Goal: Task Accomplishment & Management: Manage account settings

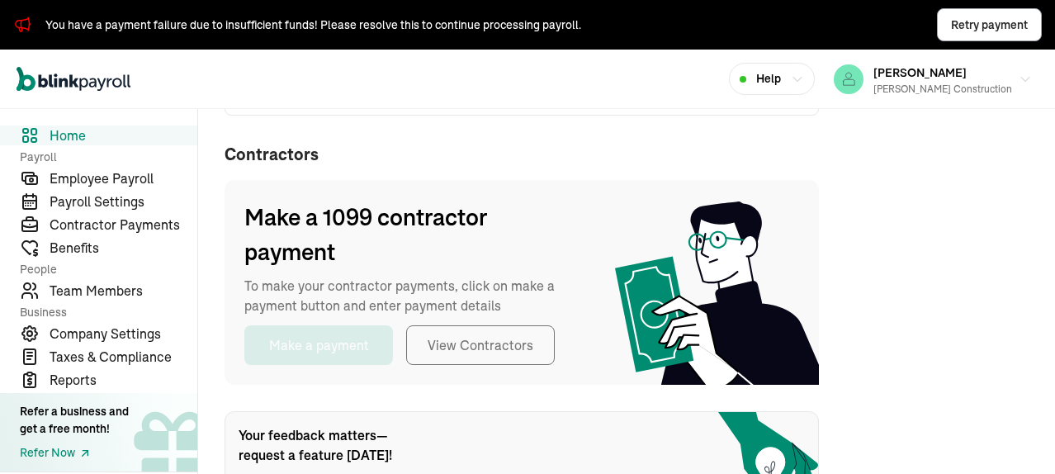
scroll to position [413, 0]
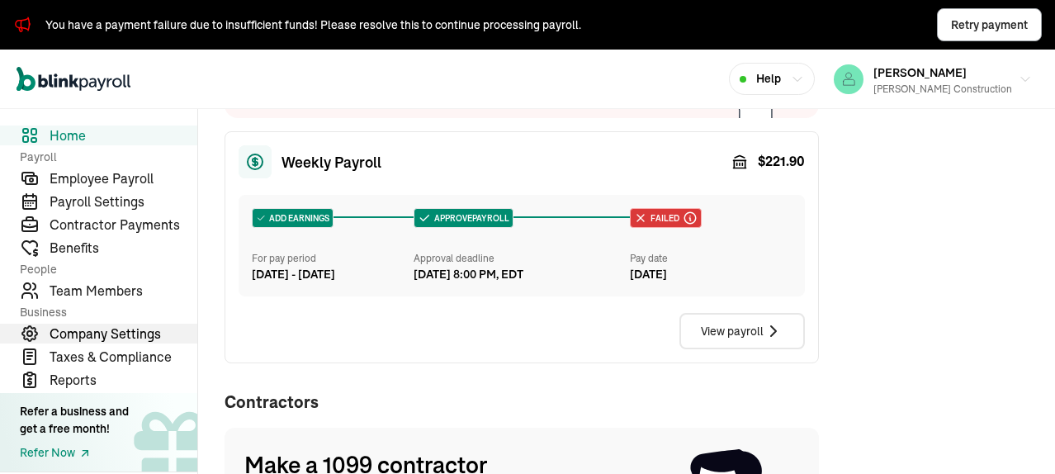
click at [115, 337] on span "Company Settings" at bounding box center [124, 334] width 148 height 20
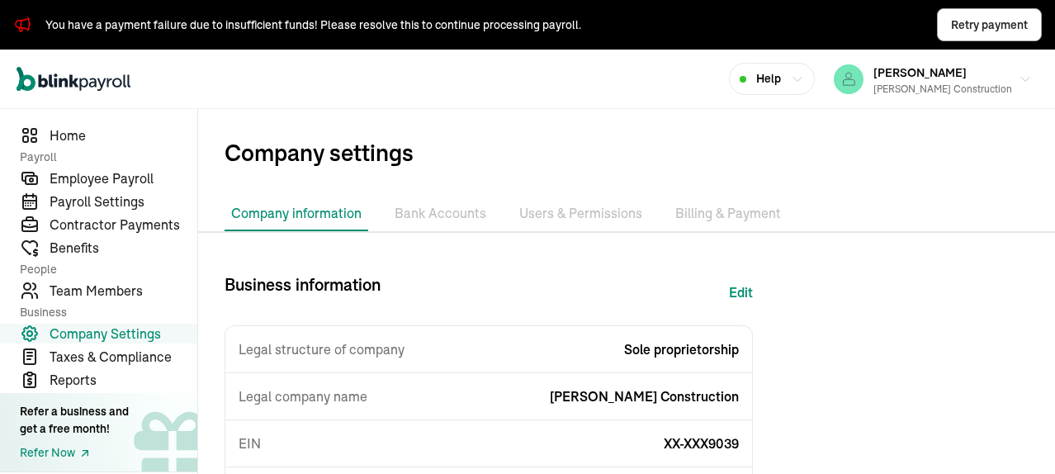
click at [459, 214] on li "Bank Accounts" at bounding box center [440, 214] width 105 height 35
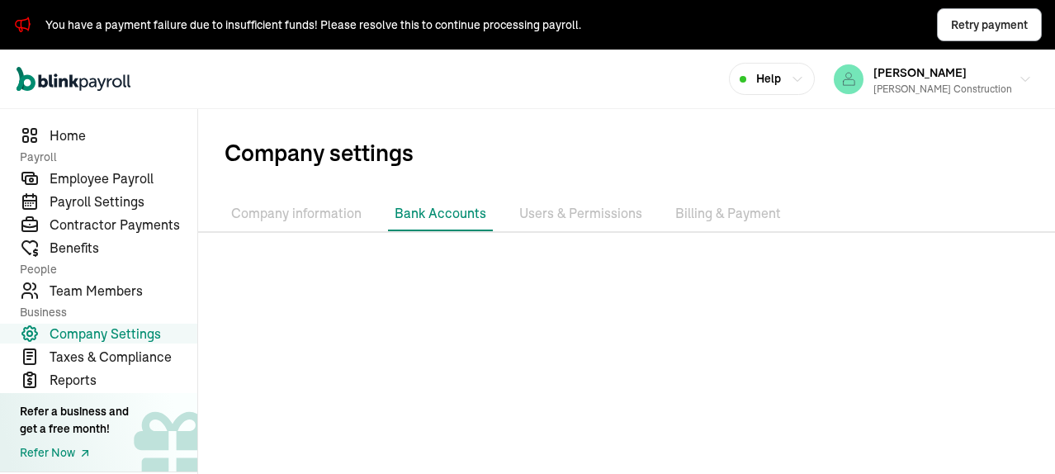
click at [607, 210] on li "Users & Permissions" at bounding box center [581, 214] width 136 height 35
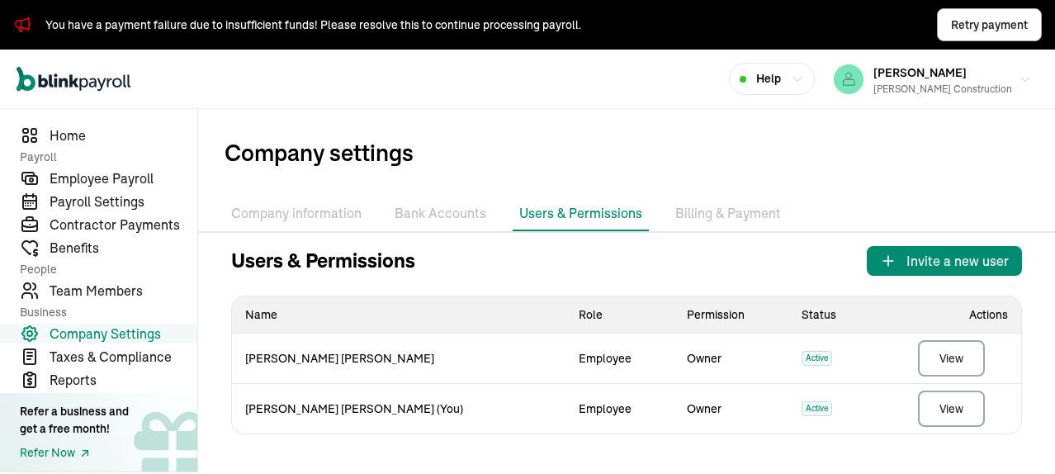
click at [443, 214] on li "Bank Accounts" at bounding box center [440, 214] width 105 height 35
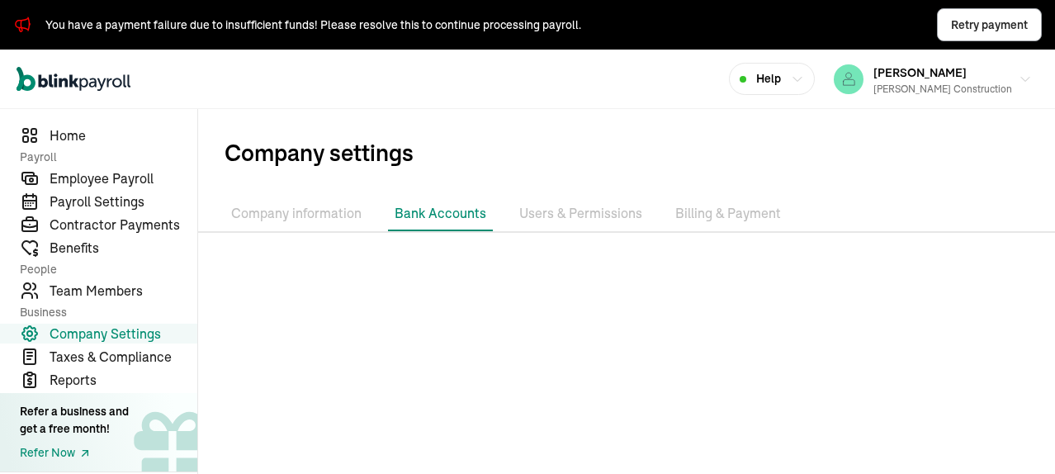
click at [292, 209] on li "Company information" at bounding box center [297, 214] width 144 height 35
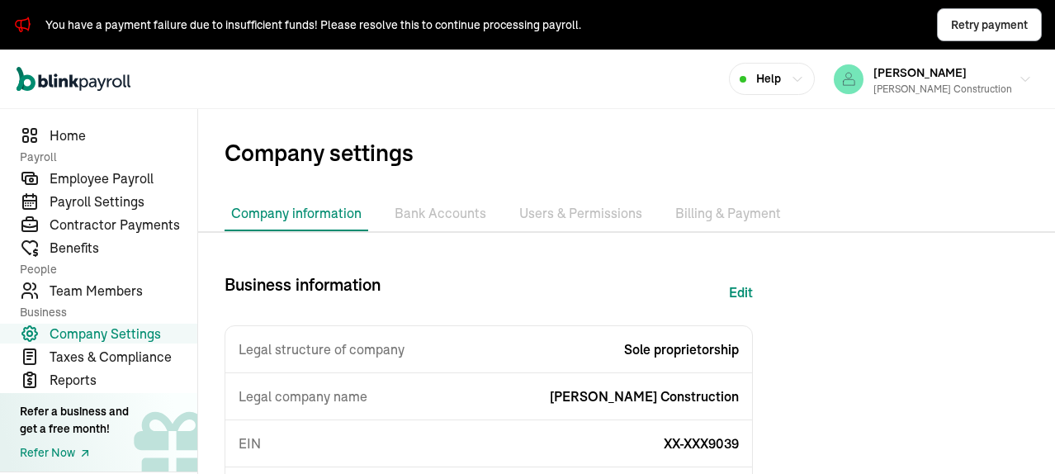
click at [428, 215] on li "Bank Accounts" at bounding box center [440, 214] width 105 height 35
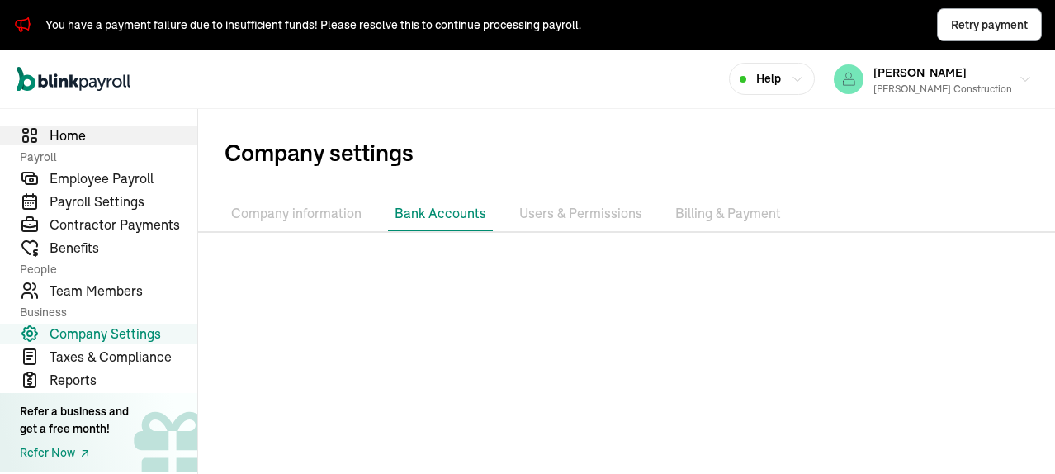
click at [70, 135] on span "Home" at bounding box center [124, 136] width 148 height 20
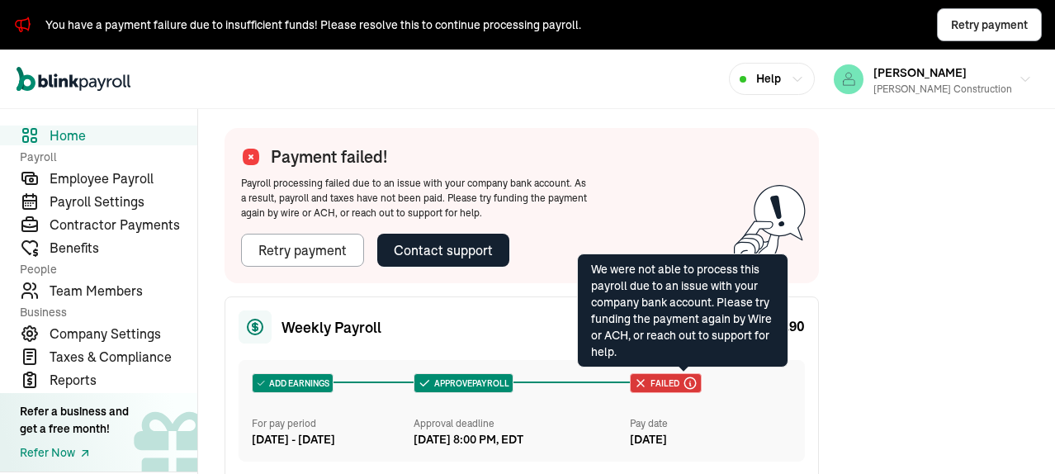
scroll to position [496, 0]
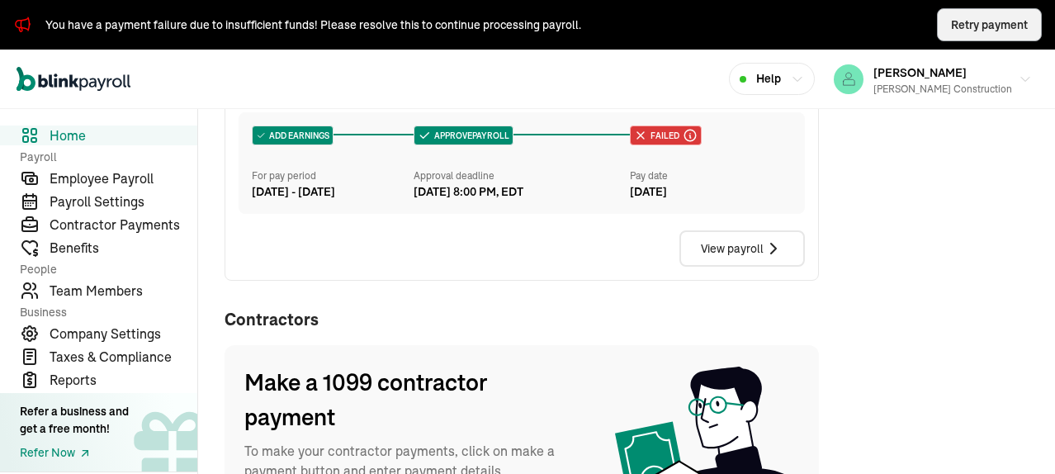
click at [957, 34] on button "Retry payment" at bounding box center [989, 24] width 105 height 33
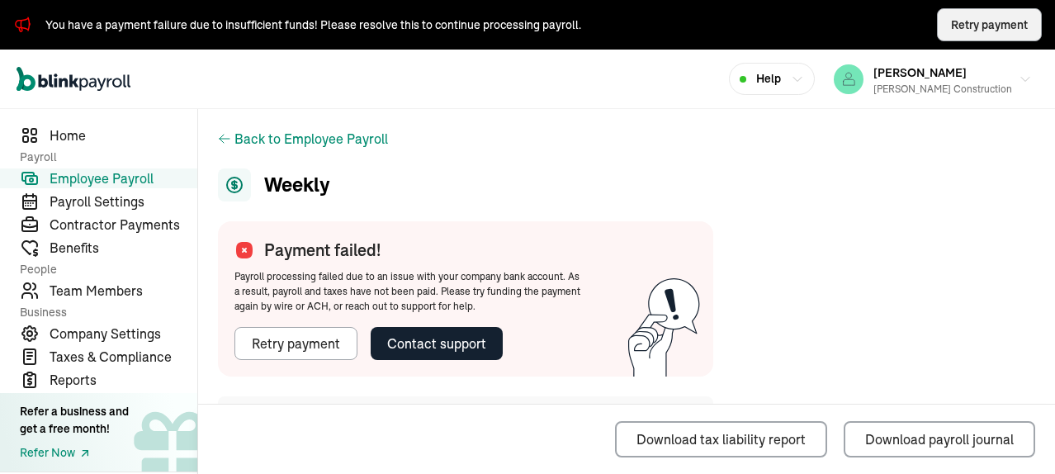
scroll to position [165, 0]
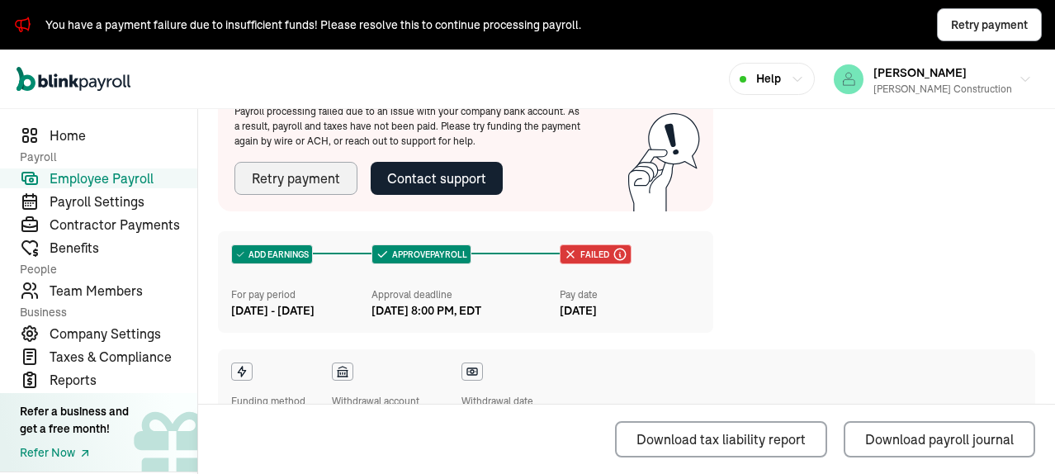
click at [290, 179] on div "Retry payment" at bounding box center [296, 178] width 88 height 20
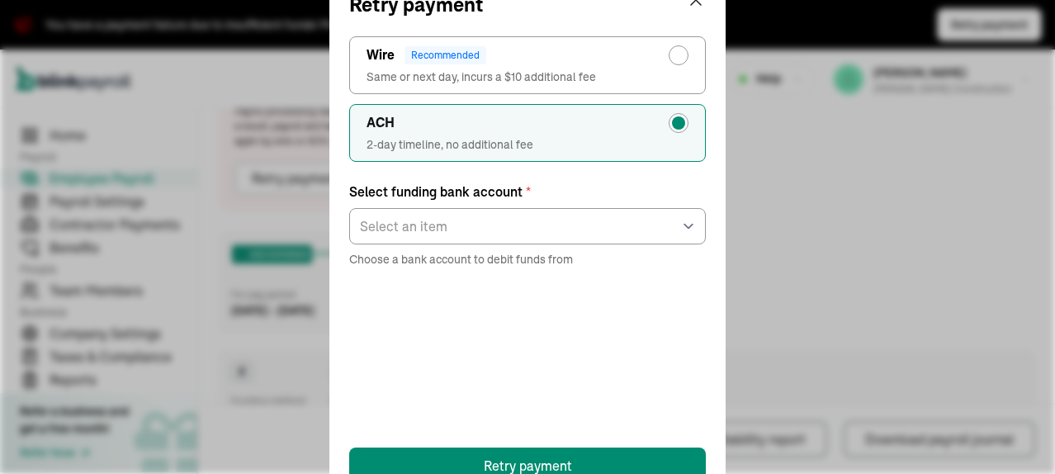
click at [786, 214] on div "Retry payment ACH 2-day timeline, no additional fee Wire Recommended Same or ne…" at bounding box center [527, 237] width 1055 height 474
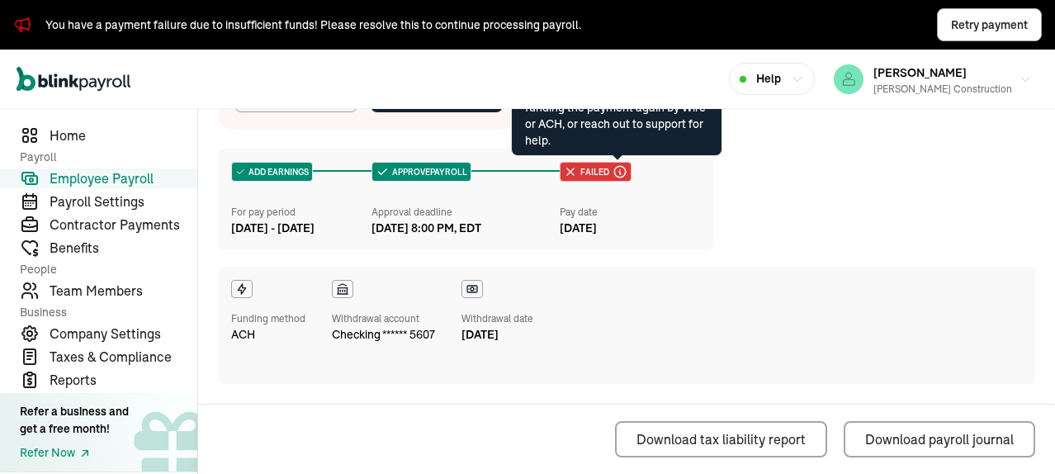
scroll to position [0, 0]
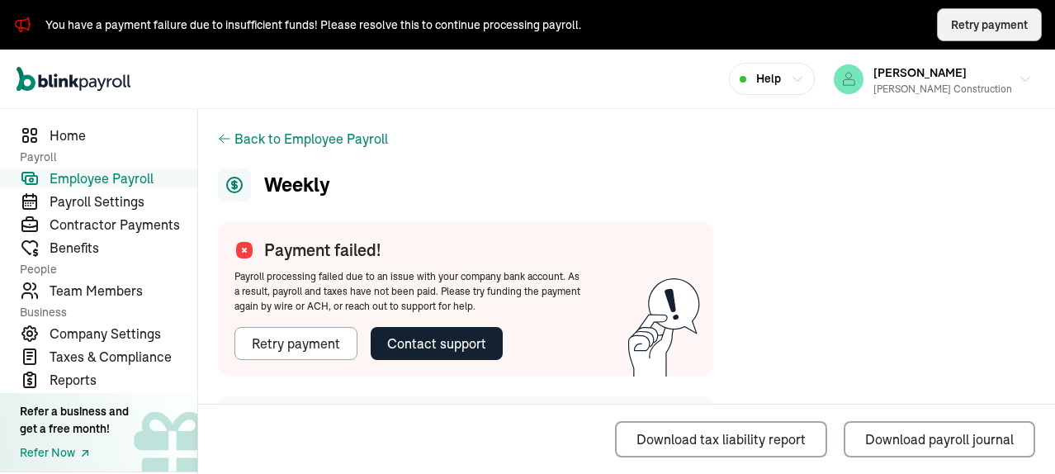
click at [986, 17] on span "Retry payment" at bounding box center [989, 25] width 77 height 17
click at [977, 22] on span "Retry payment" at bounding box center [989, 25] width 77 height 17
click at [317, 355] on button "Retry payment" at bounding box center [296, 343] width 123 height 33
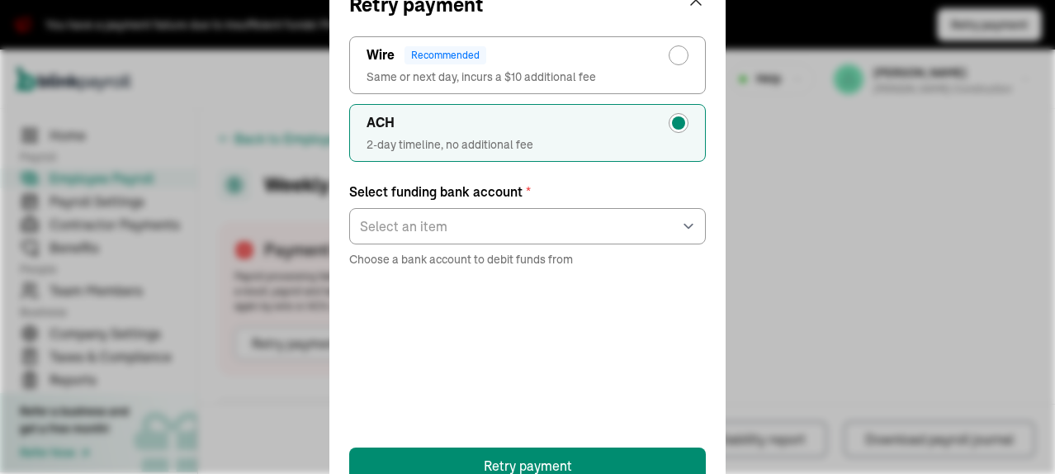
click at [671, 55] on div "radio-group" at bounding box center [679, 55] width 20 height 20
click at [676, 55] on input "Wire Recommended Same or next day, incurs a $10 additional fee" at bounding box center [682, 51] width 13 height 13
radio input "true"
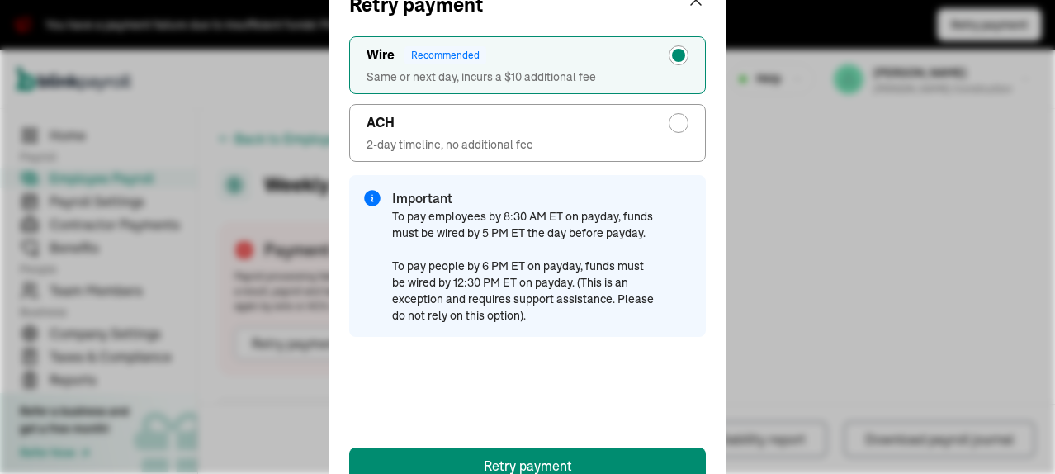
click at [679, 122] on div "radio-group" at bounding box center [678, 122] width 13 height 13
click at [679, 122] on input "ACH 2-day timeline, no additional fee" at bounding box center [682, 118] width 13 height 13
radio input "true"
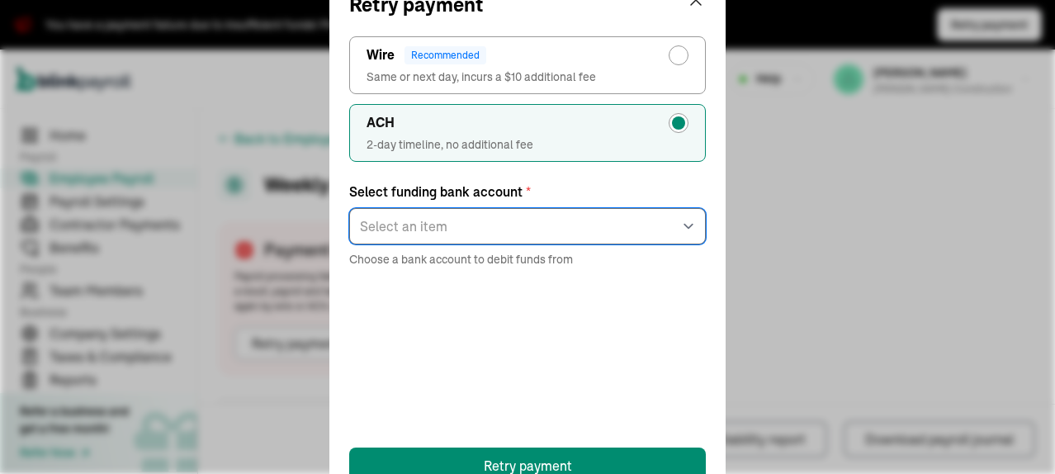
click at [496, 235] on select "Select an item checking ****5607" at bounding box center [527, 226] width 357 height 36
click at [507, 224] on select "Select an item checking ****5607" at bounding box center [527, 226] width 357 height 36
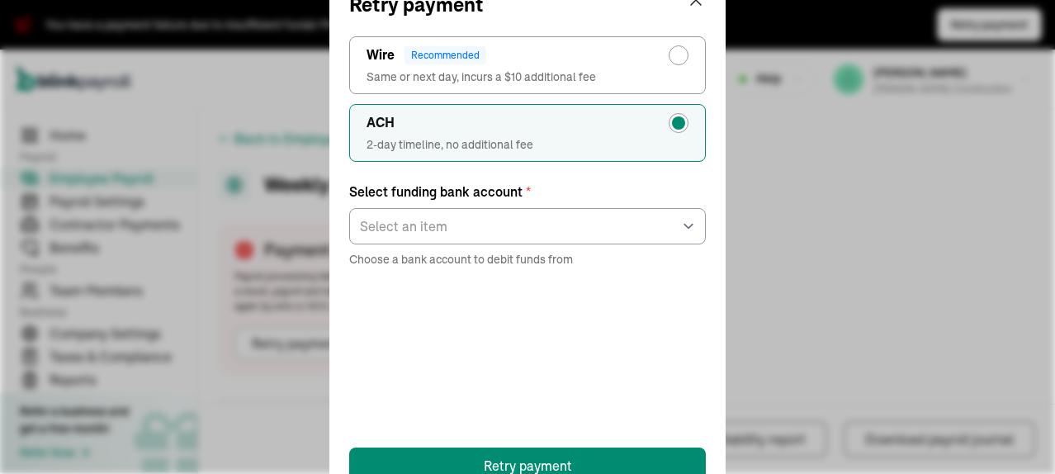
click at [678, 59] on div "radio-group" at bounding box center [678, 55] width 13 height 13
click at [678, 58] on input "Wire Recommended Same or next day, incurs a $10 additional fee" at bounding box center [682, 51] width 13 height 13
radio input "true"
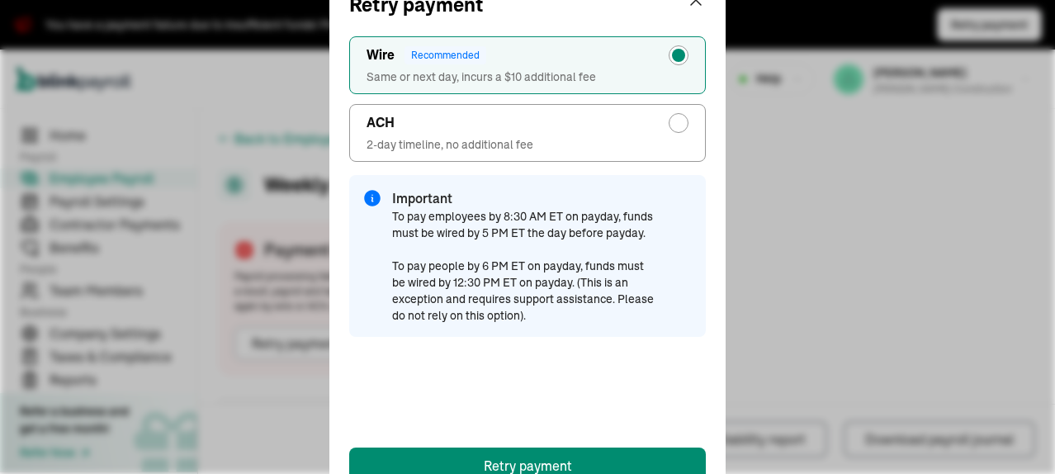
click at [795, 214] on div "Retry payment ACH 2-day timeline, no additional fee Wire Recommended Same or ne…" at bounding box center [527, 237] width 1055 height 474
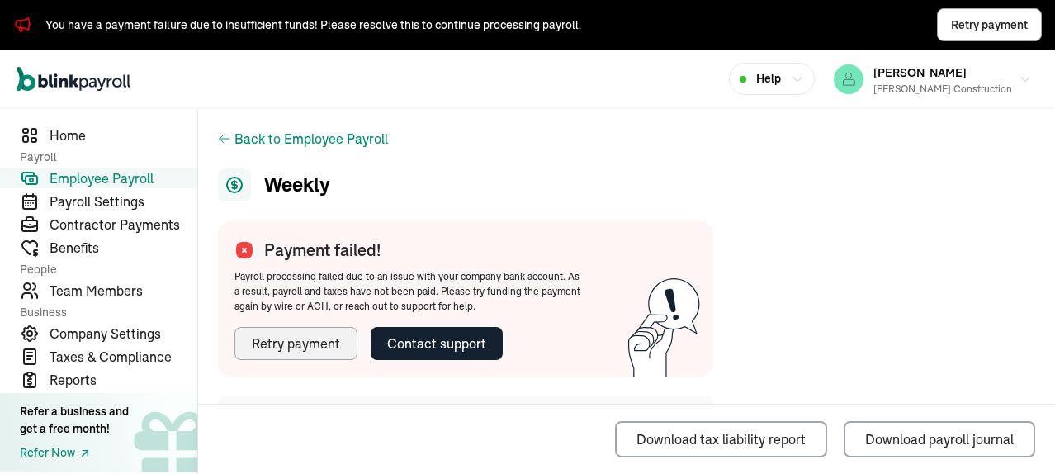
click at [291, 343] on div "Retry payment" at bounding box center [296, 344] width 88 height 20
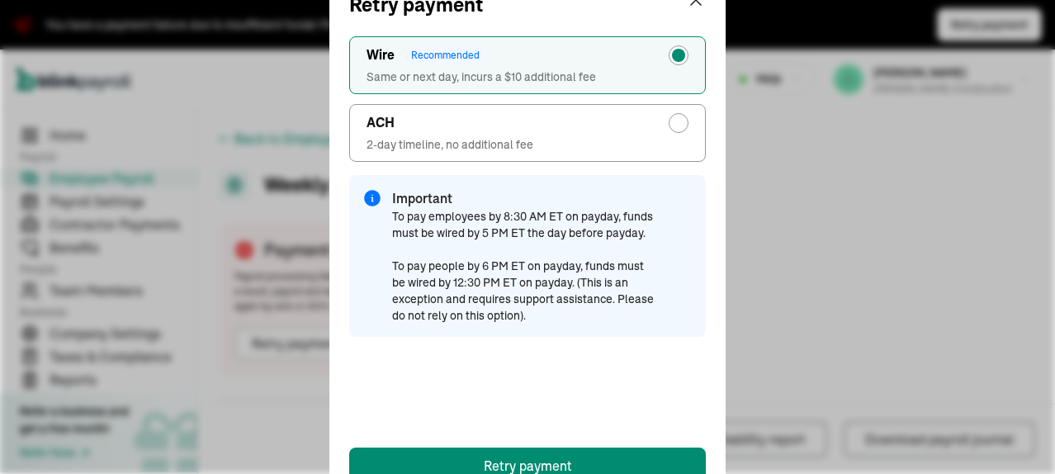
click at [912, 206] on div "Retry payment ACH 2-day timeline, no additional fee Wire Recommended Same or ne…" at bounding box center [527, 237] width 1055 height 474
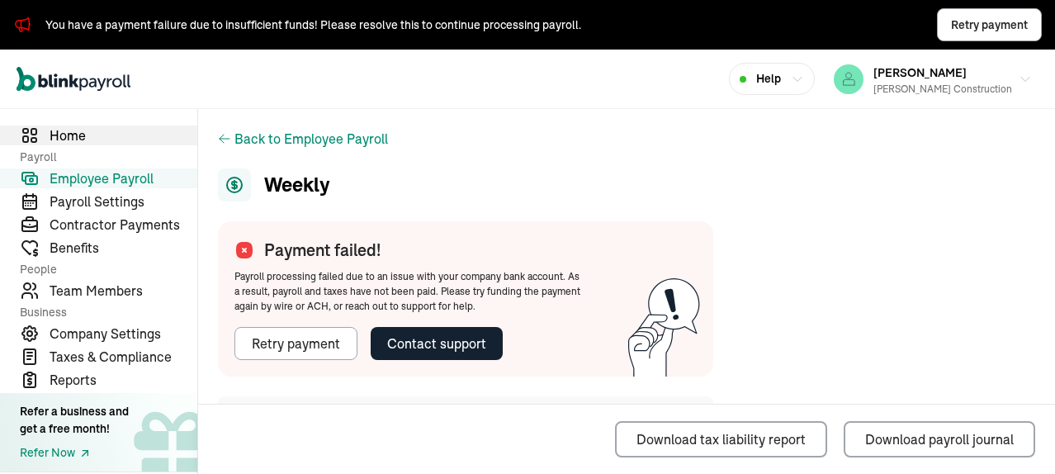
click at [79, 140] on span "Home" at bounding box center [124, 136] width 148 height 20
